Goal: Task Accomplishment & Management: Manage account settings

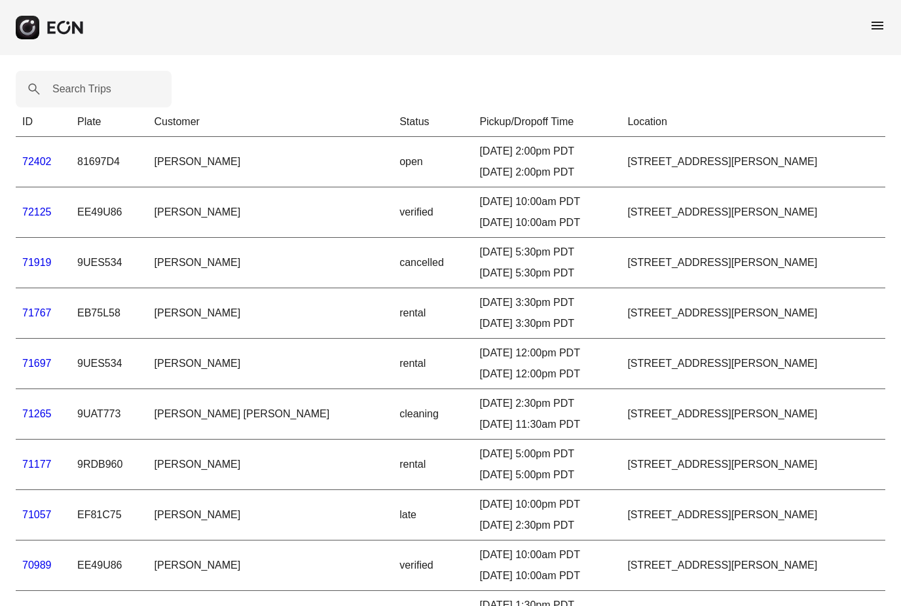
click at [877, 28] on span "menu" at bounding box center [878, 26] width 16 height 16
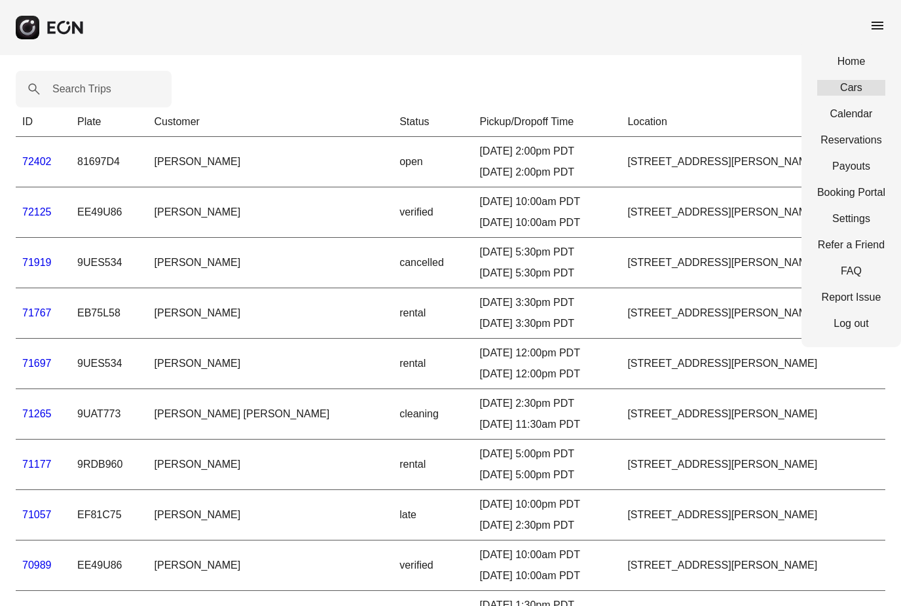
click at [860, 92] on link "Cars" at bounding box center [851, 88] width 68 height 16
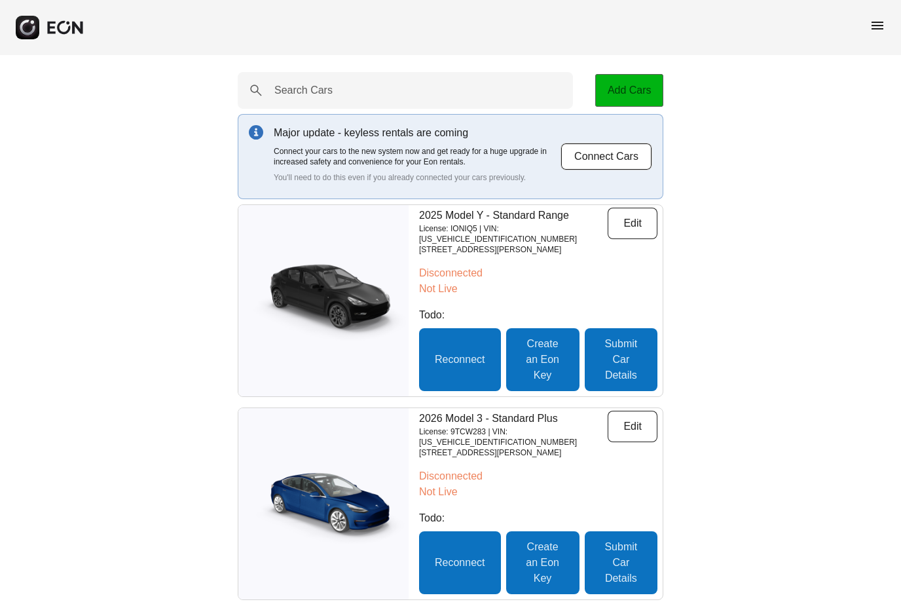
click at [634, 97] on button "Add Cars" at bounding box center [629, 90] width 68 height 33
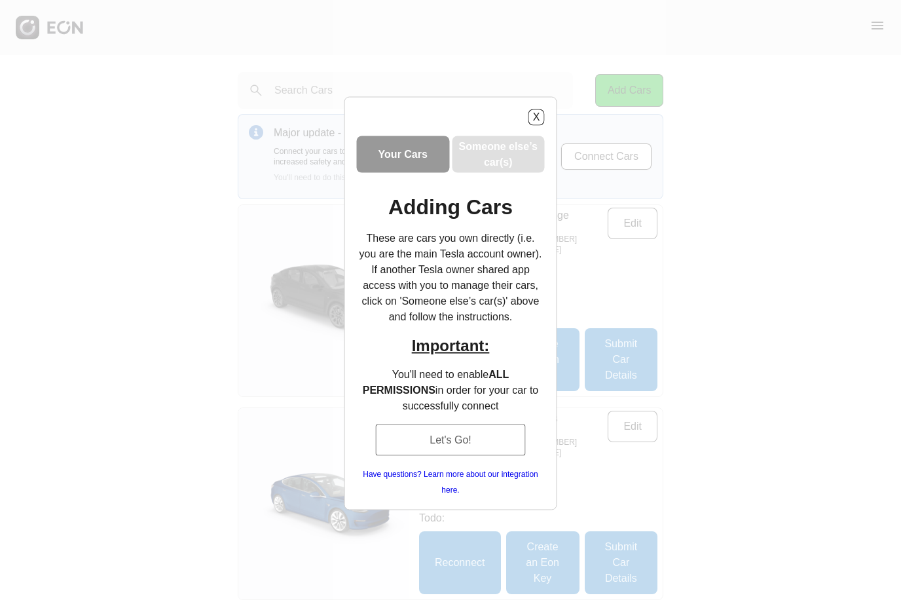
click at [458, 444] on button "Let's Go!" at bounding box center [450, 439] width 151 height 31
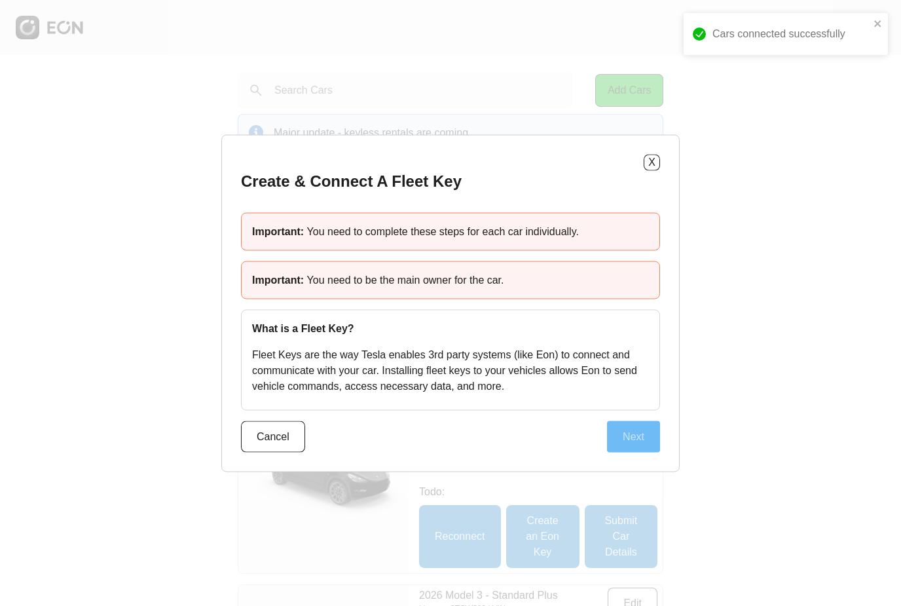
click at [642, 444] on button "Next" at bounding box center [633, 435] width 53 height 31
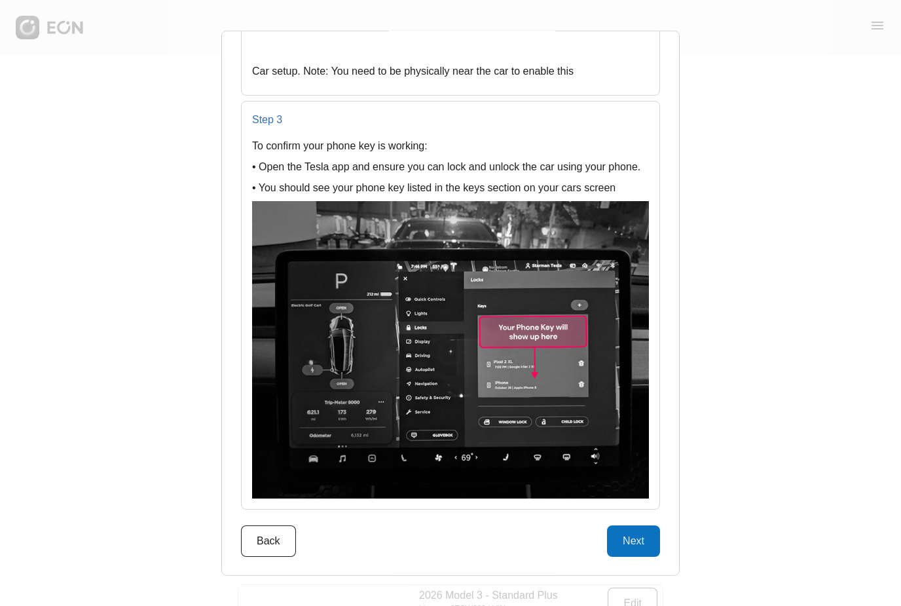
scroll to position [1522, 0]
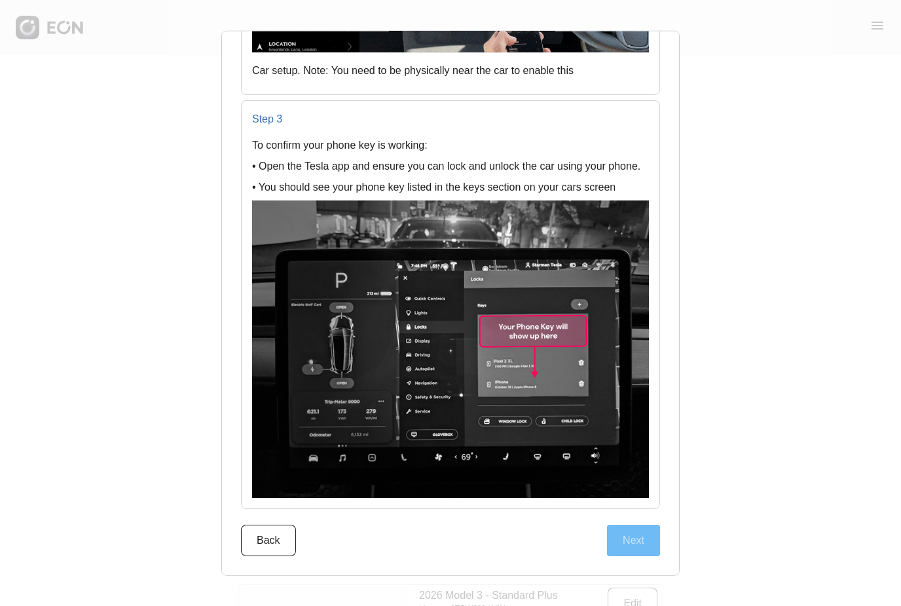
click at [640, 543] on button "Next" at bounding box center [633, 540] width 53 height 31
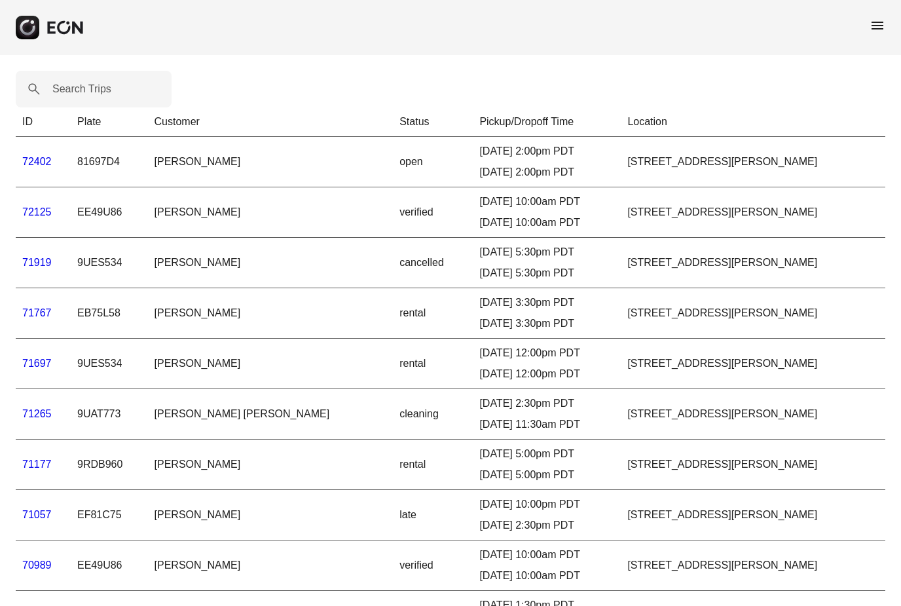
click at [874, 29] on span "menu" at bounding box center [878, 26] width 16 height 16
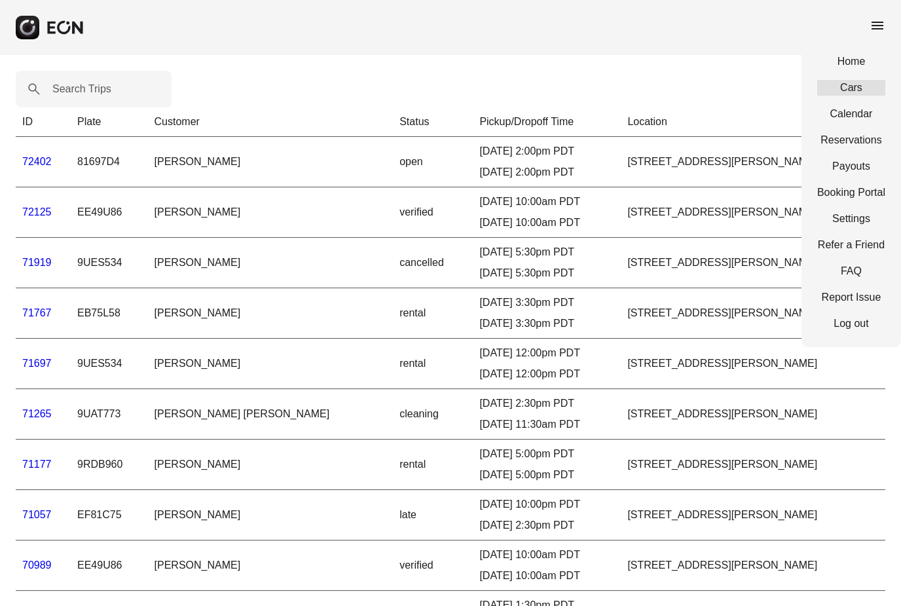
click at [858, 94] on link "Cars" at bounding box center [851, 88] width 68 height 16
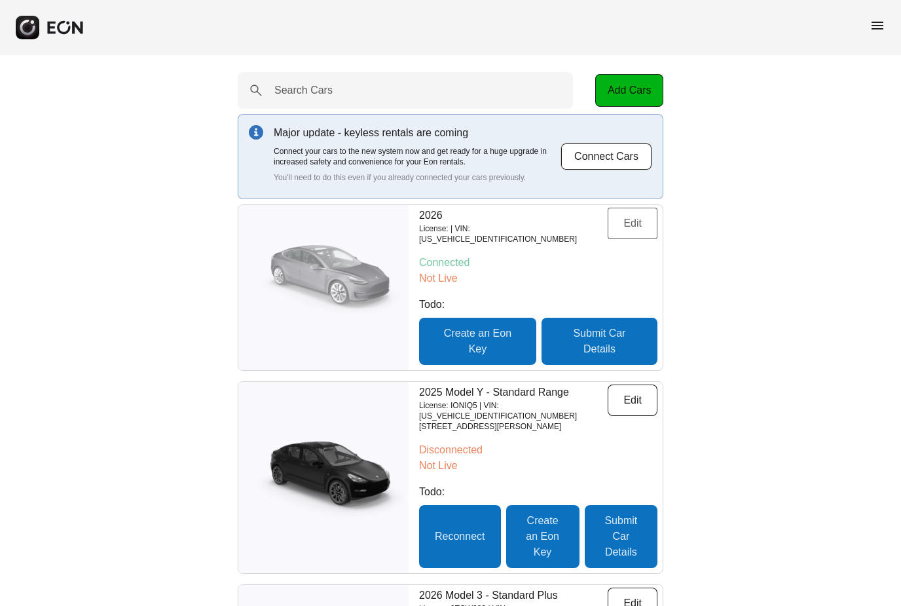
click at [642, 232] on button "Edit" at bounding box center [633, 223] width 50 height 31
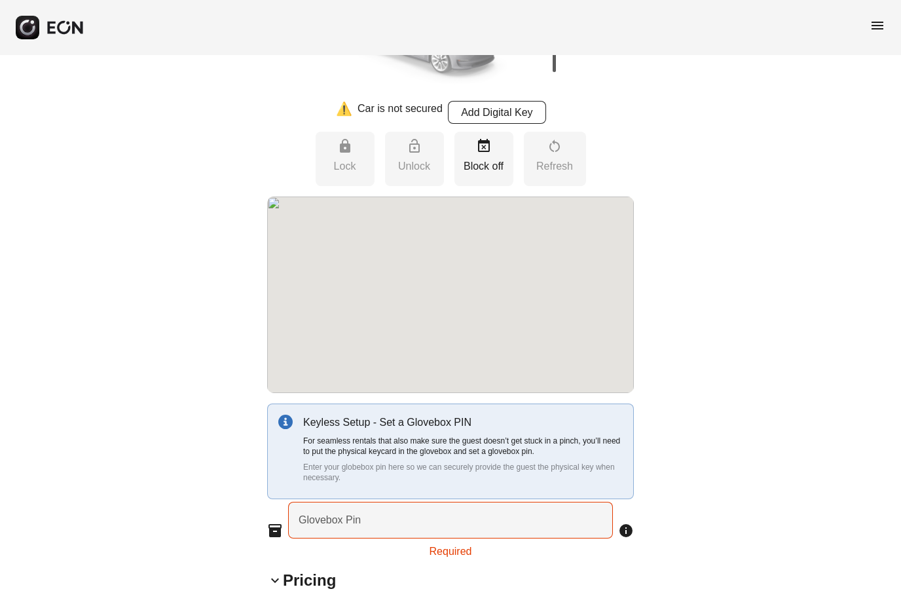
scroll to position [110, 0]
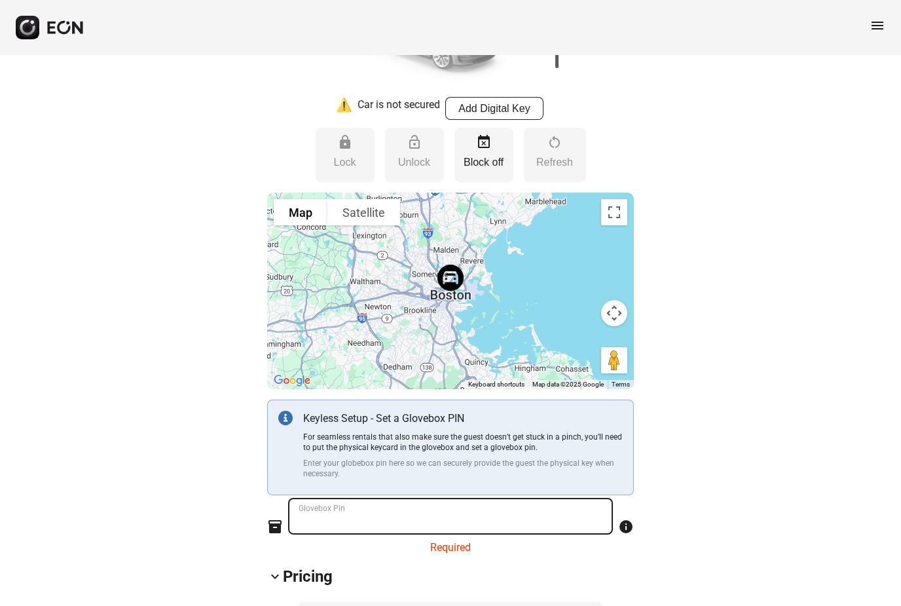
click at [405, 515] on Pin "Glovebox Pin" at bounding box center [450, 516] width 325 height 37
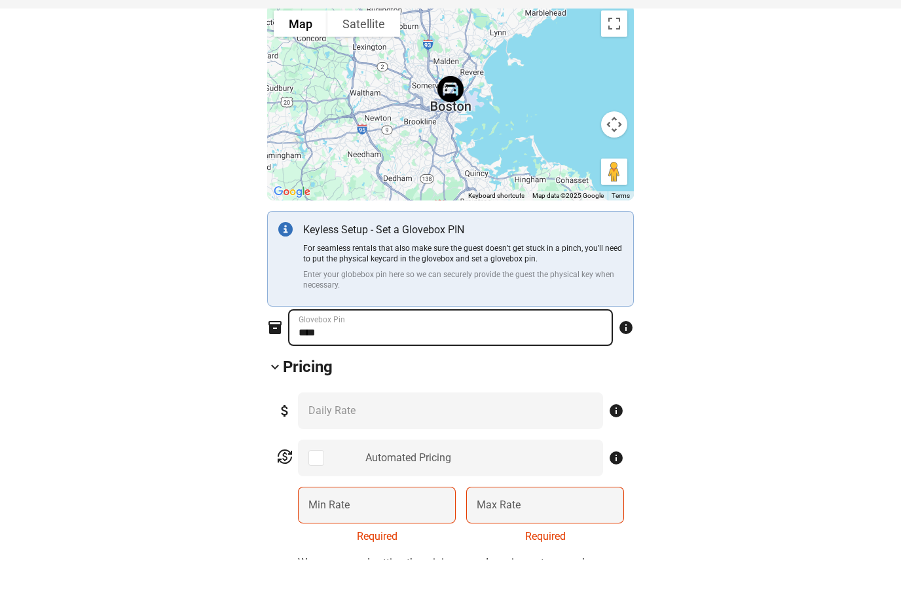
scroll to position [266, 0]
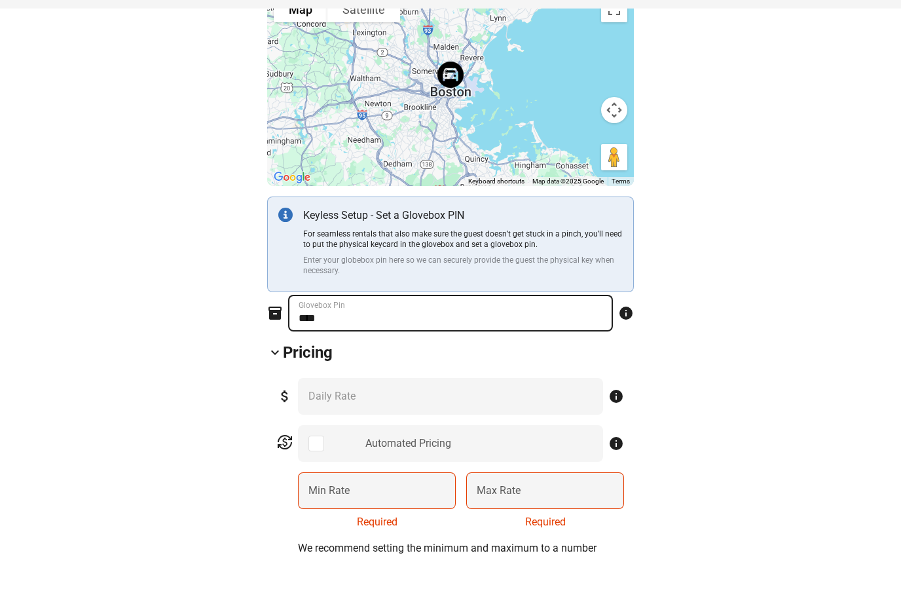
type Pin "****"
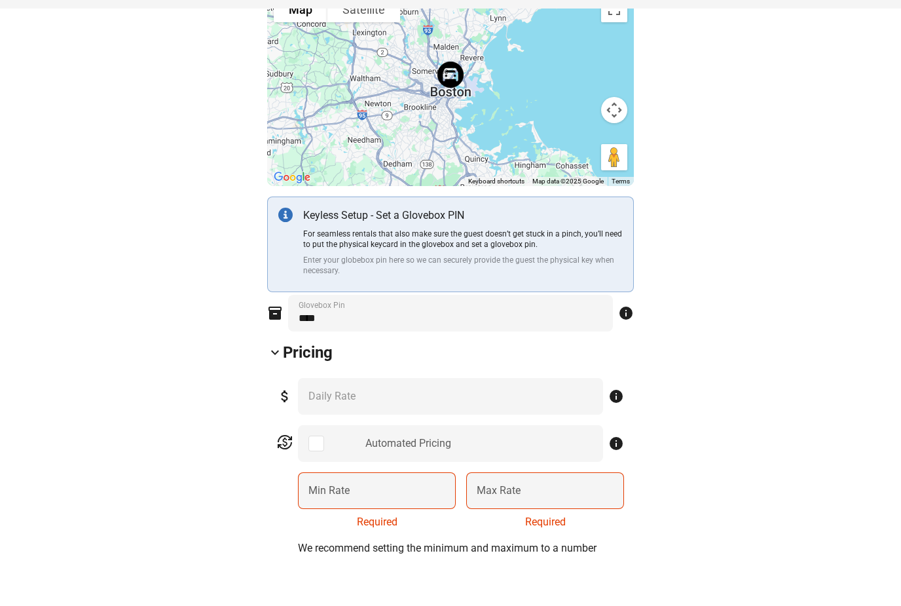
click at [388, 425] on div "attach_money *** Daily Rate info" at bounding box center [450, 443] width 347 height 37
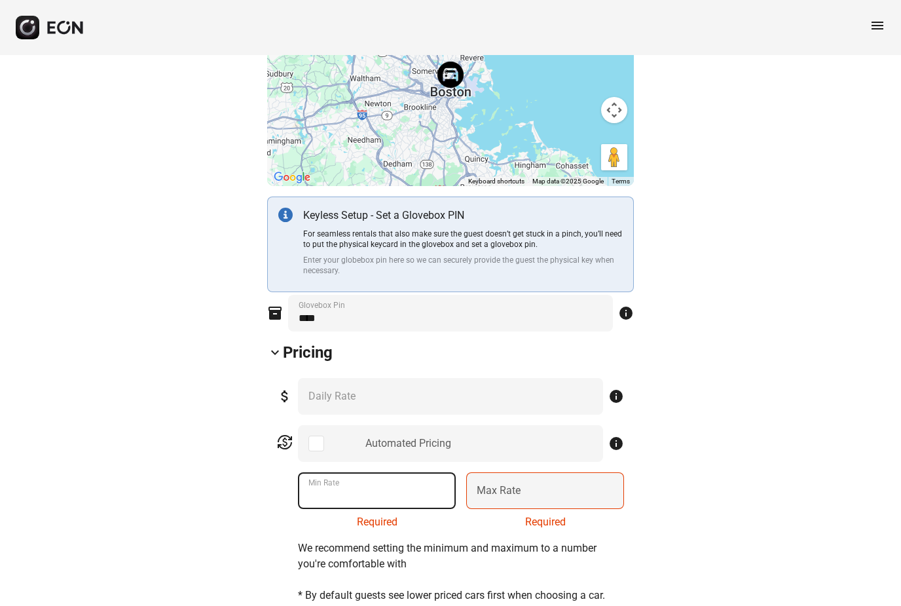
click at [360, 489] on Rate "Min Rate" at bounding box center [377, 490] width 158 height 37
type Rate "***"
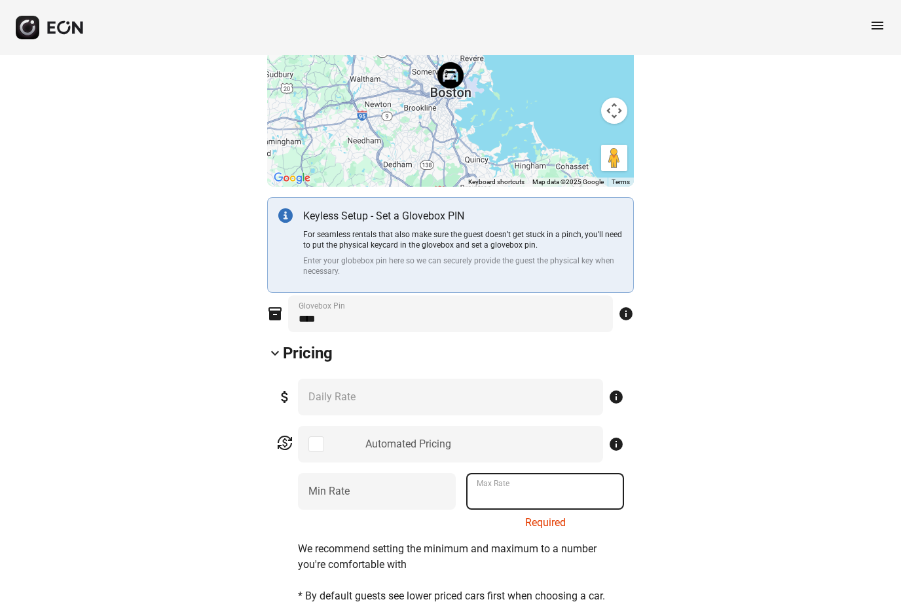
click at [556, 496] on Rate "Max Rate" at bounding box center [545, 491] width 158 height 37
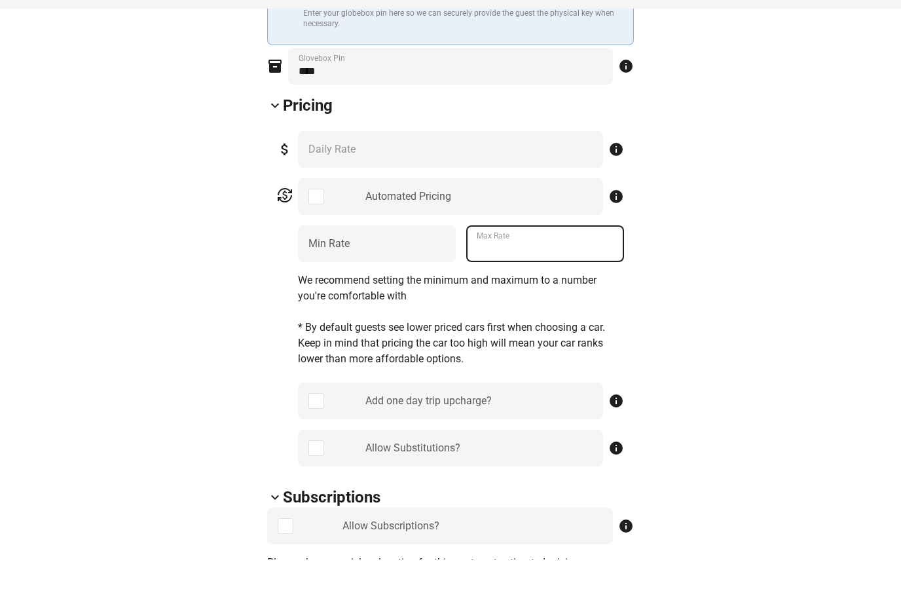
scroll to position [517, 0]
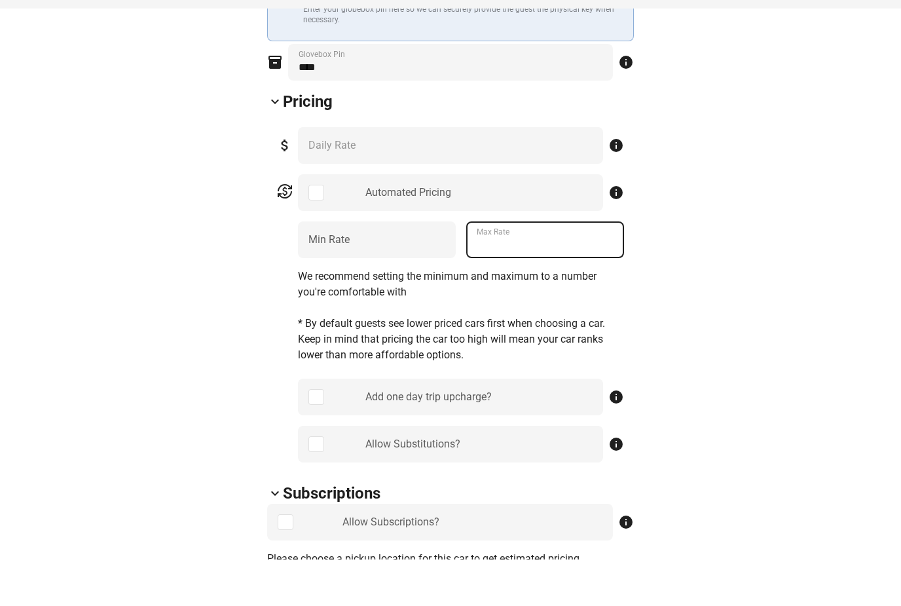
type Rate "***"
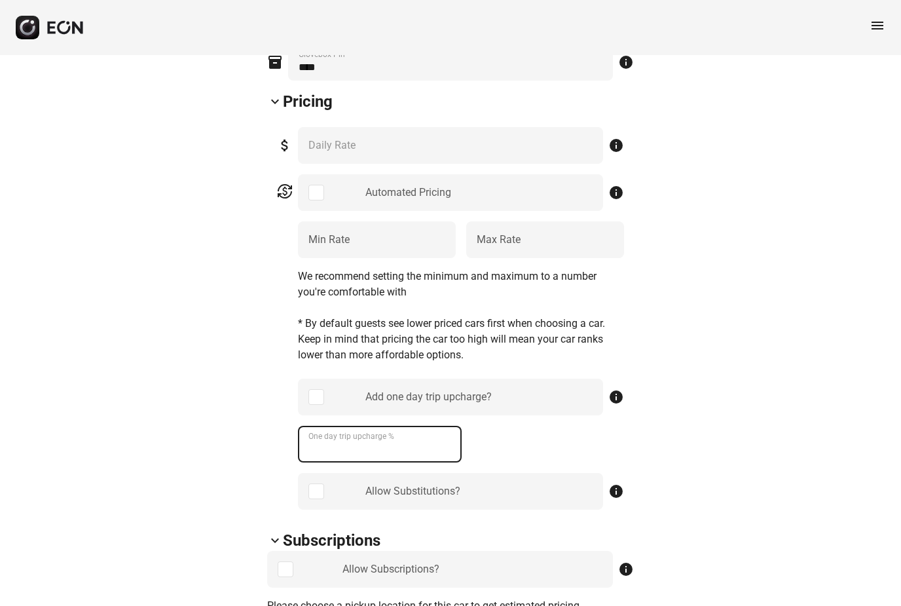
click at [384, 452] on \% "One day trip upcharge %" at bounding box center [380, 444] width 164 height 37
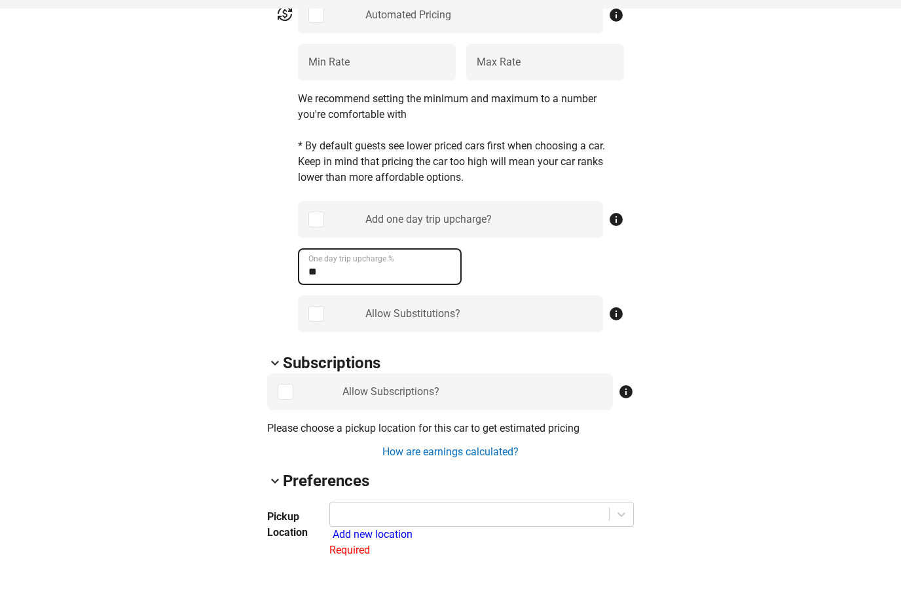
scroll to position [718, 0]
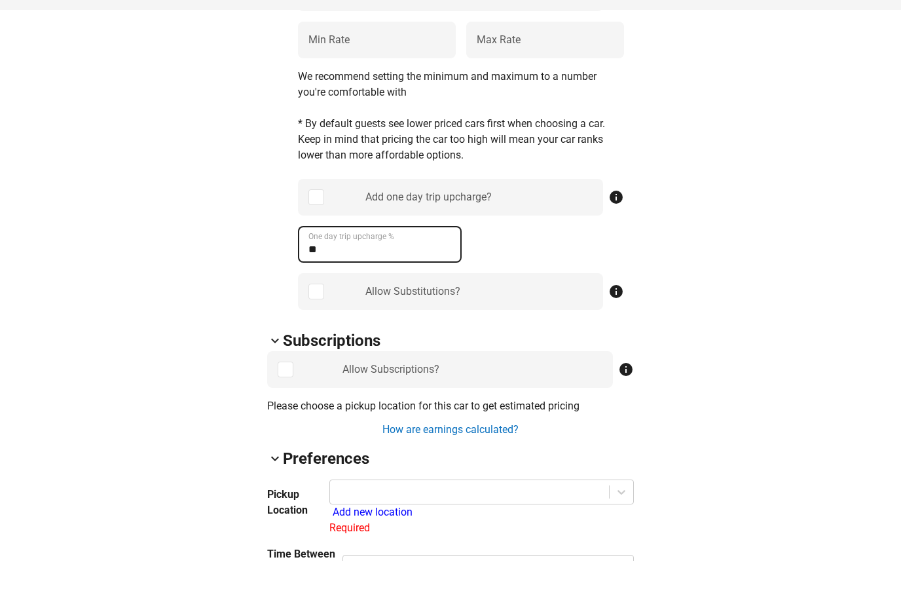
type \% "**"
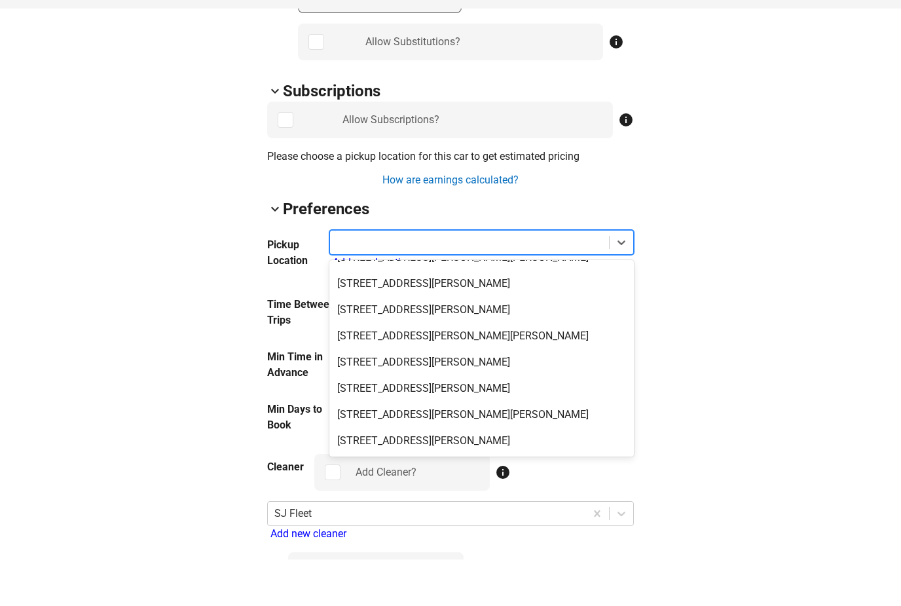
scroll to position [149, 0]
click at [493, 422] on div "[STREET_ADDRESS][PERSON_NAME]" at bounding box center [481, 435] width 304 height 26
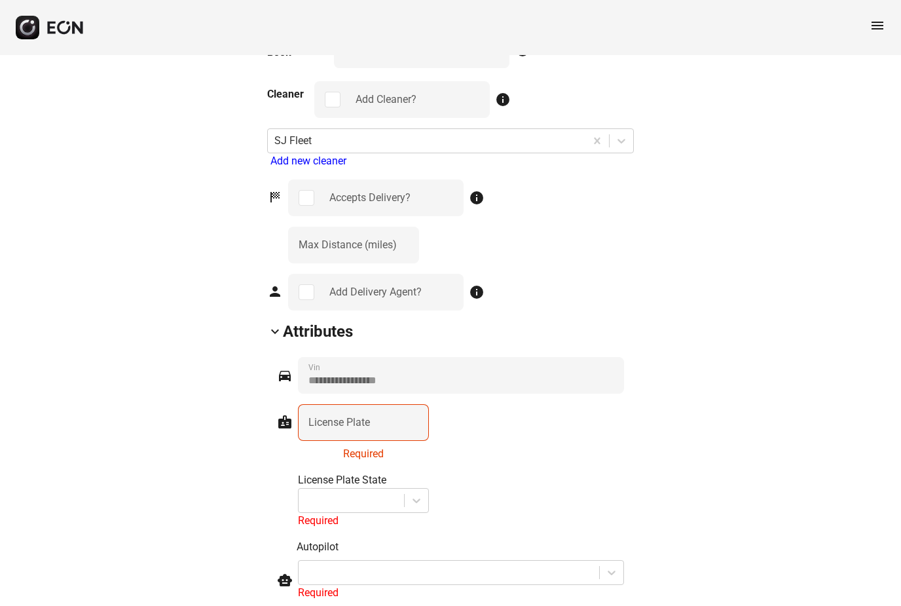
scroll to position [1379, 0]
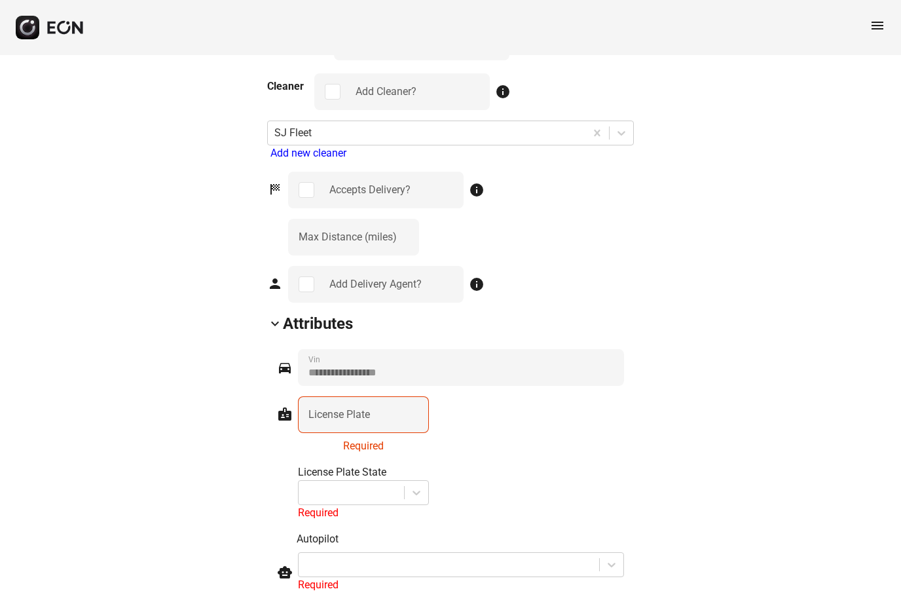
click at [367, 417] on label "License Plate" at bounding box center [339, 415] width 62 height 16
click at [367, 417] on Plate "License Plate" at bounding box center [363, 414] width 131 height 37
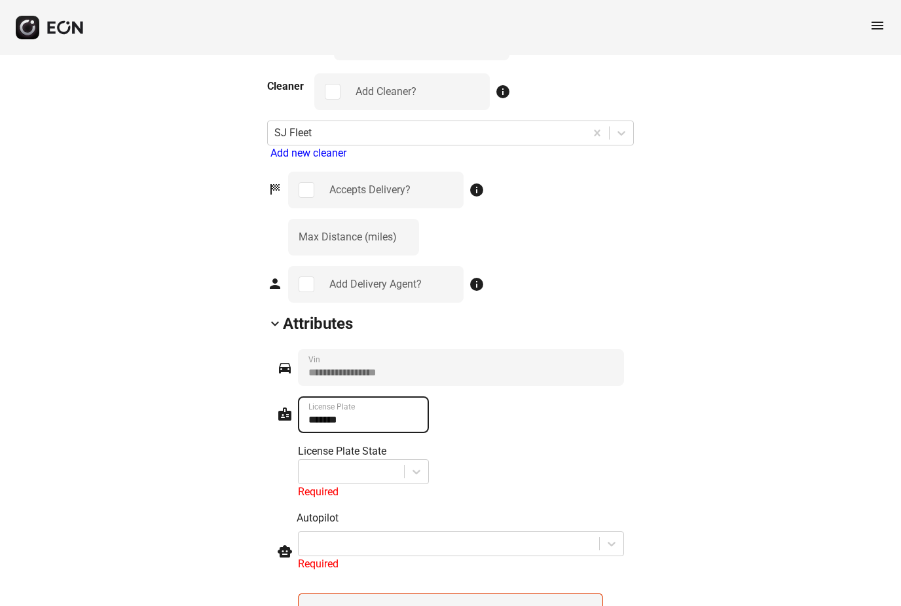
type Plate "*******"
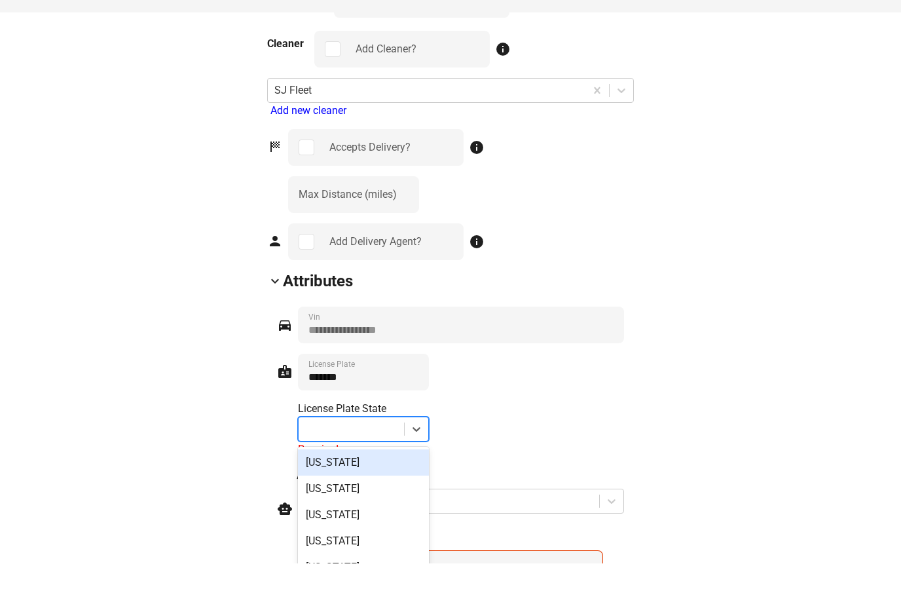
click at [365, 597] on div "[US_STATE]" at bounding box center [363, 610] width 131 height 26
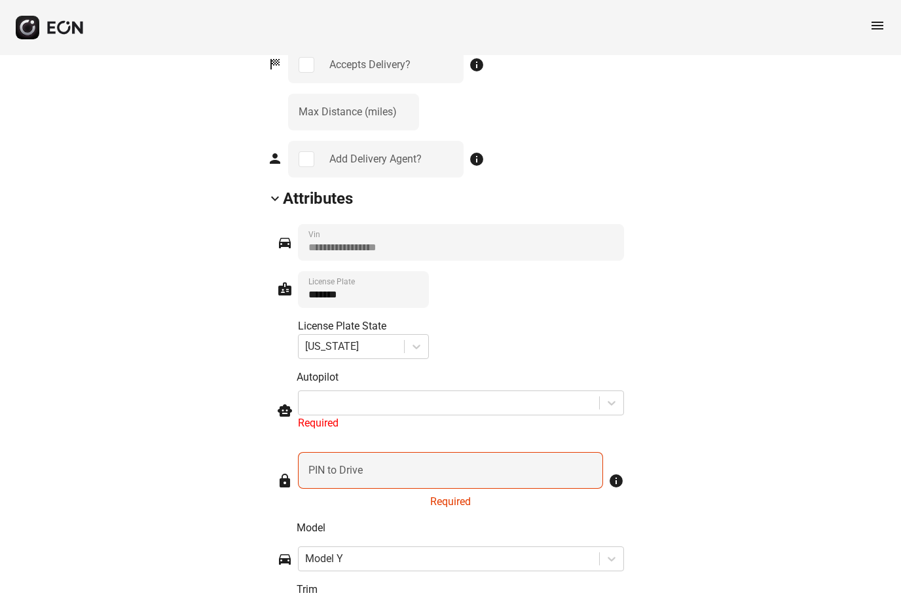
scroll to position [1505, 0]
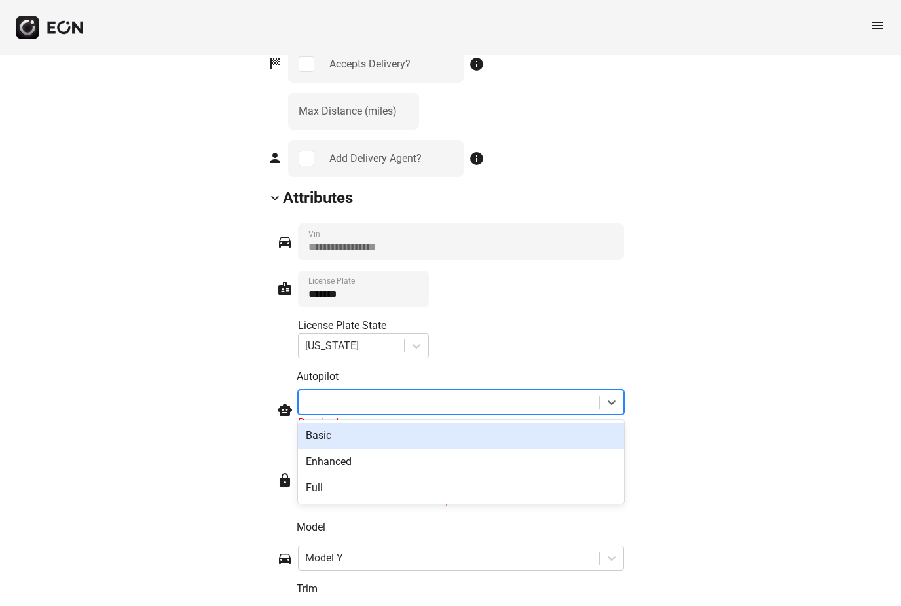
click at [377, 495] on div "Full" at bounding box center [461, 488] width 326 height 26
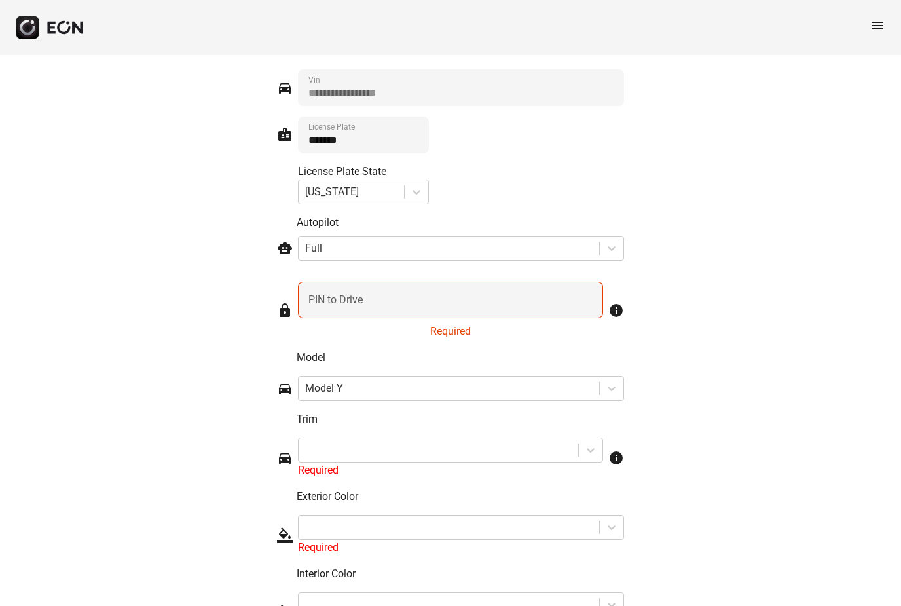
scroll to position [1665, 0]
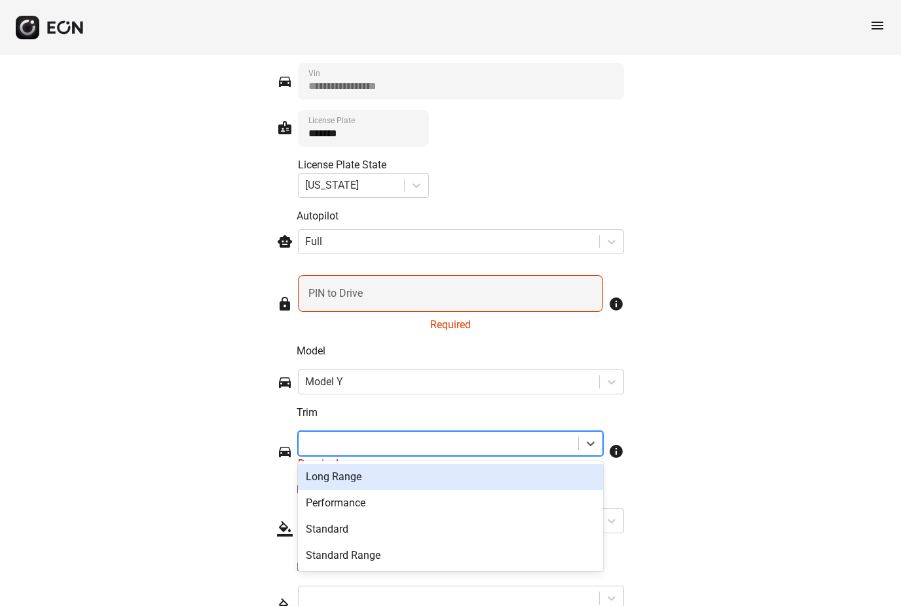
click at [403, 506] on div "Performance" at bounding box center [450, 503] width 305 height 26
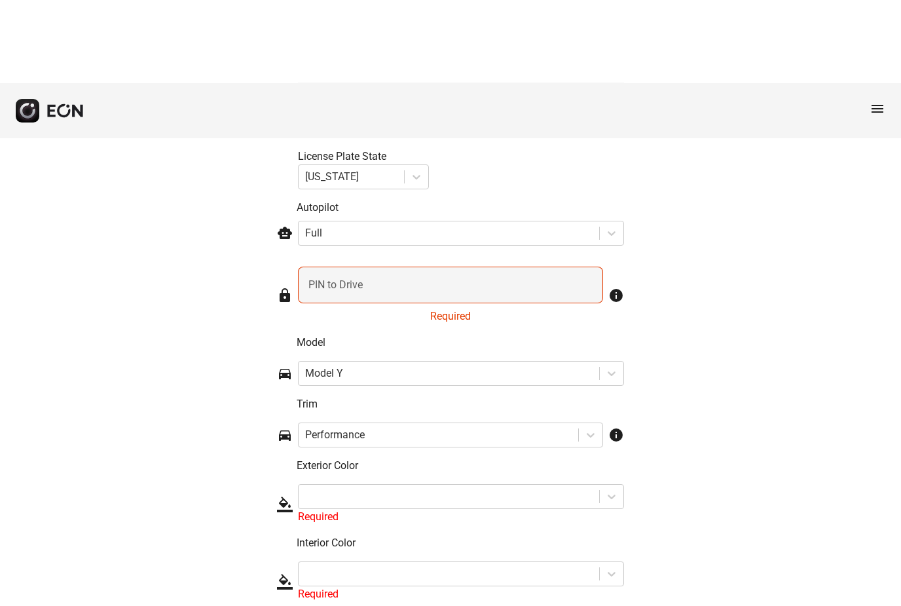
scroll to position [1776, 0]
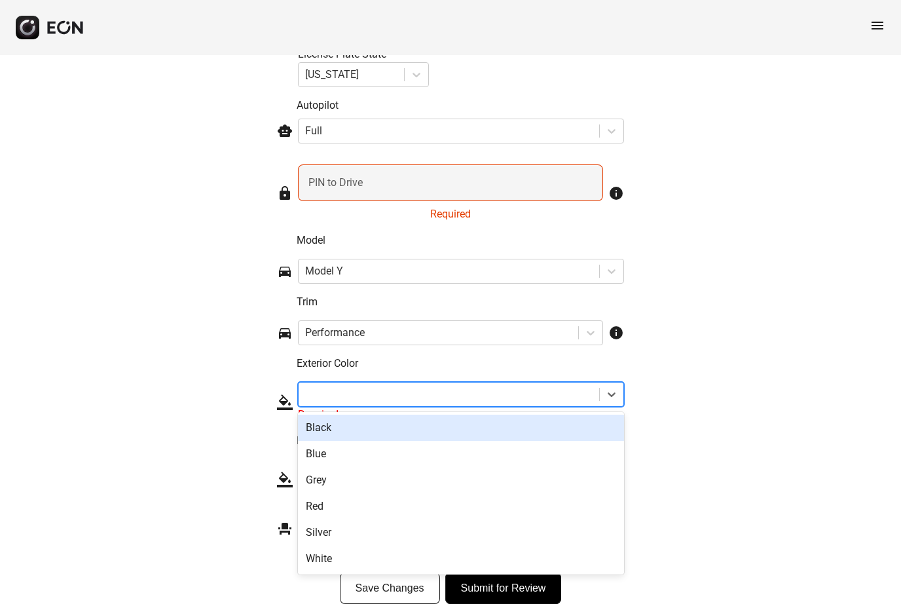
click at [356, 483] on div "Grey" at bounding box center [461, 480] width 326 height 26
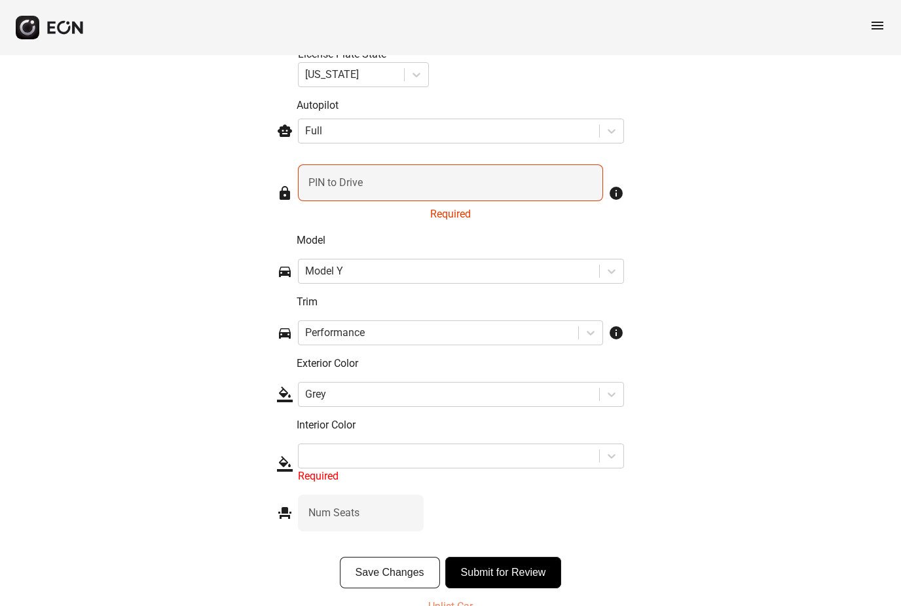
scroll to position [1760, 0]
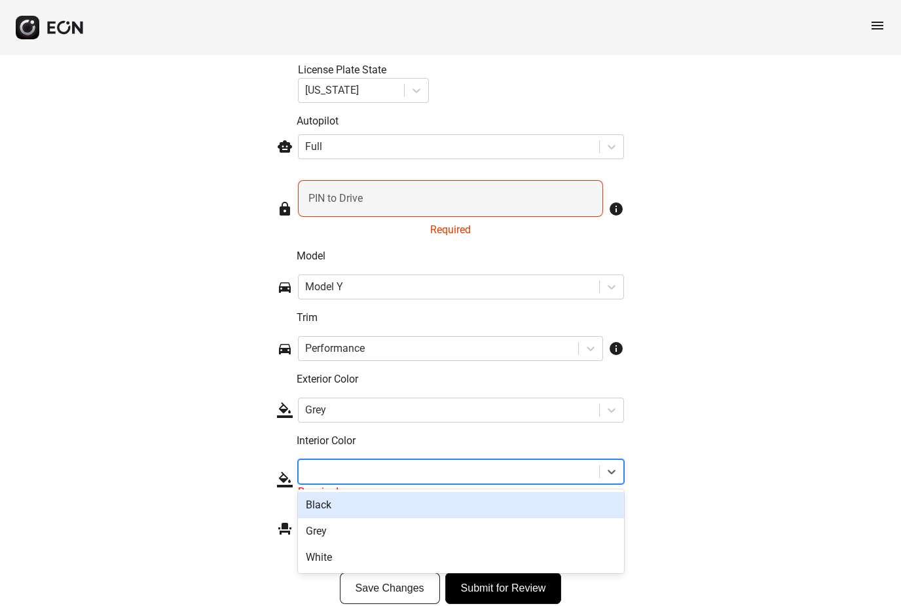
click at [374, 504] on div "Black" at bounding box center [461, 505] width 326 height 26
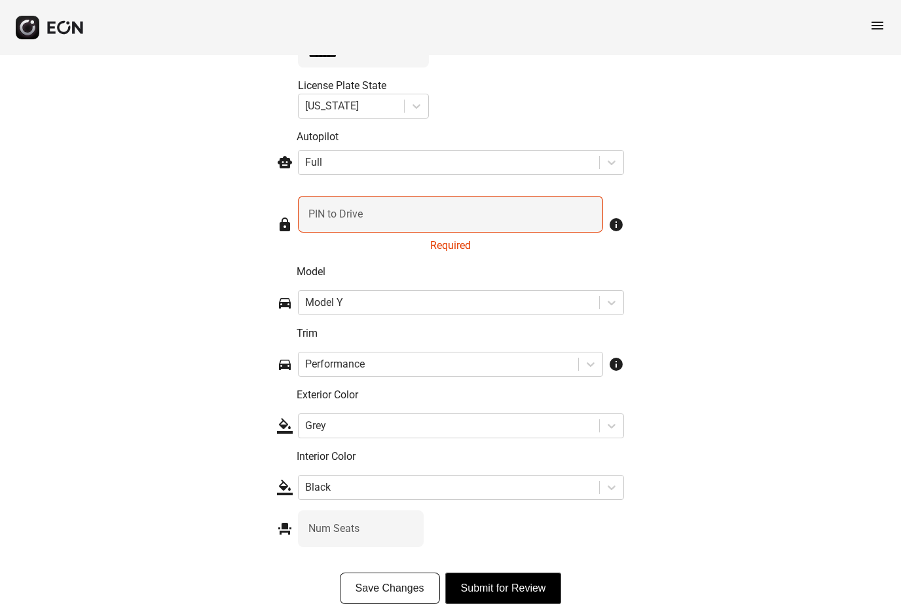
click at [529, 595] on button "Submit for Review" at bounding box center [503, 587] width 117 height 31
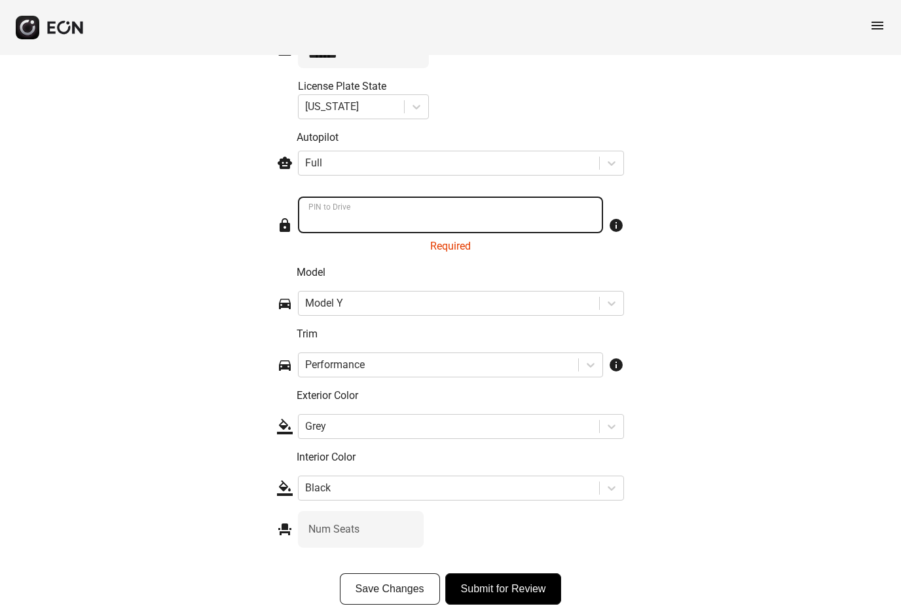
click at [424, 227] on Drive "PIN to Drive" at bounding box center [450, 214] width 305 height 37
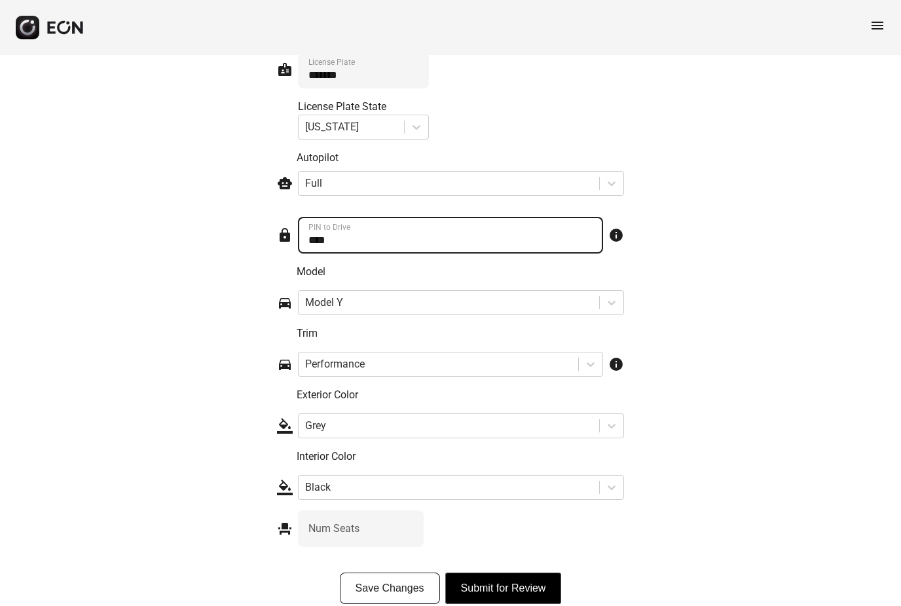
type Drive "****"
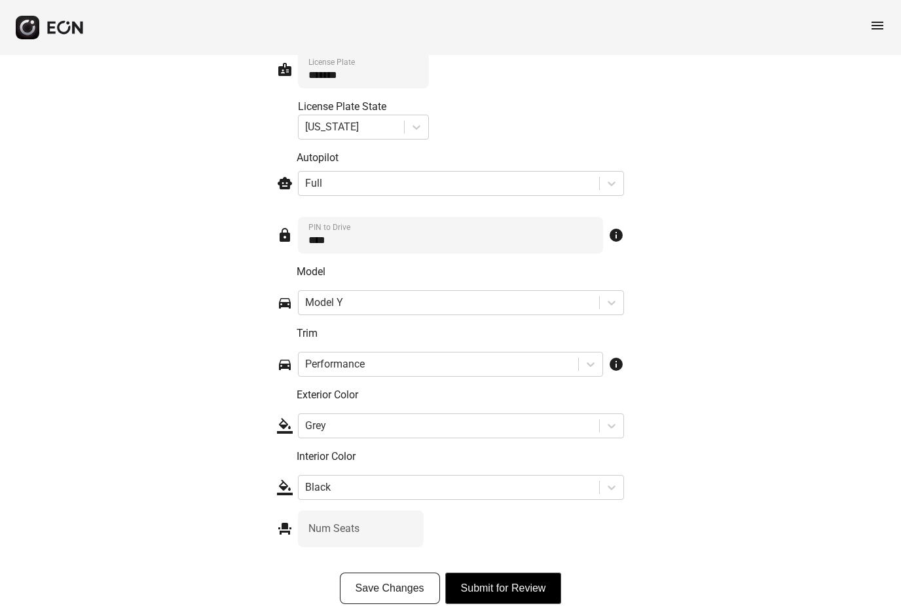
click at [523, 587] on button "Submit for Review" at bounding box center [503, 587] width 117 height 31
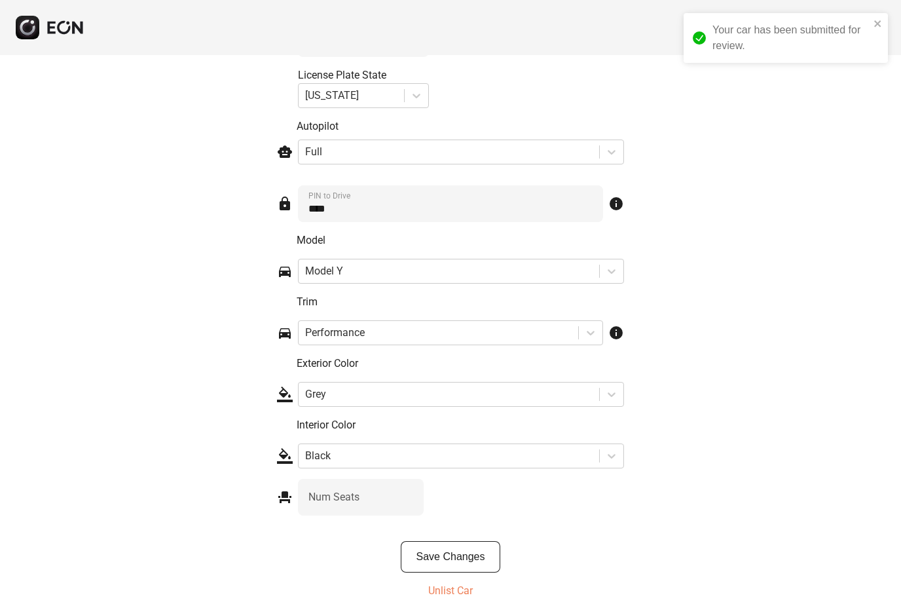
scroll to position [1692, 0]
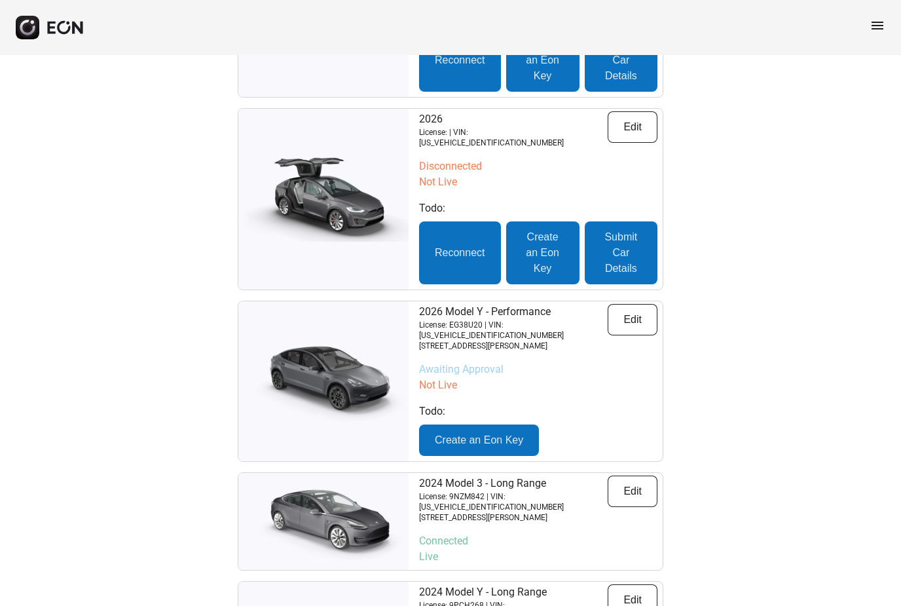
scroll to position [897, 0]
